Goal: Navigation & Orientation: Go to known website

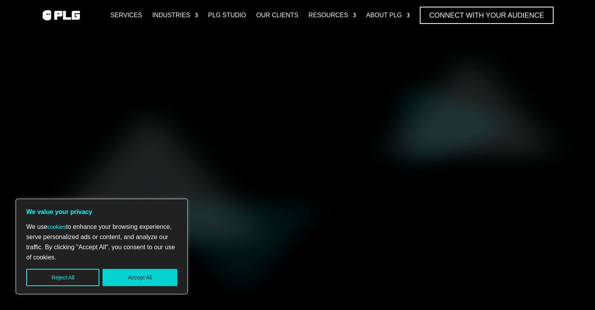
click at [129, 270] on button "Accept All" at bounding box center [140, 277] width 75 height 17
